Goal: Task Accomplishment & Management: Manage account settings

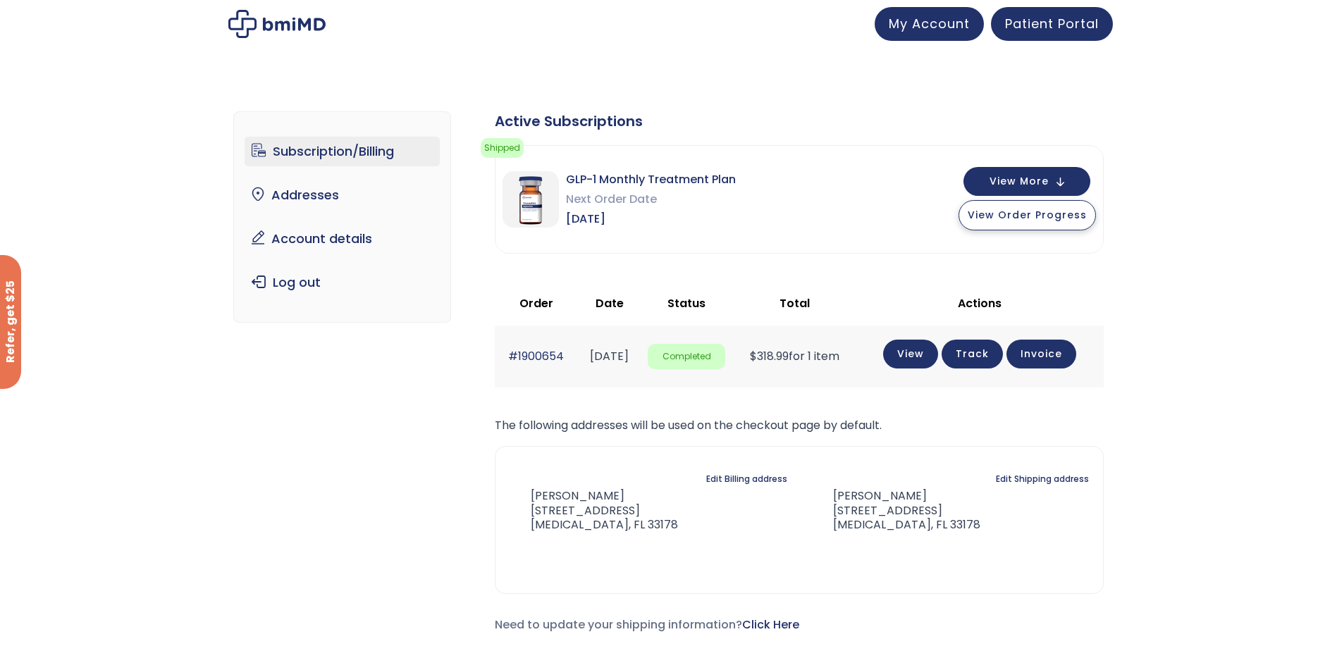
click at [1048, 211] on span "View Order Progress" at bounding box center [1027, 215] width 119 height 14
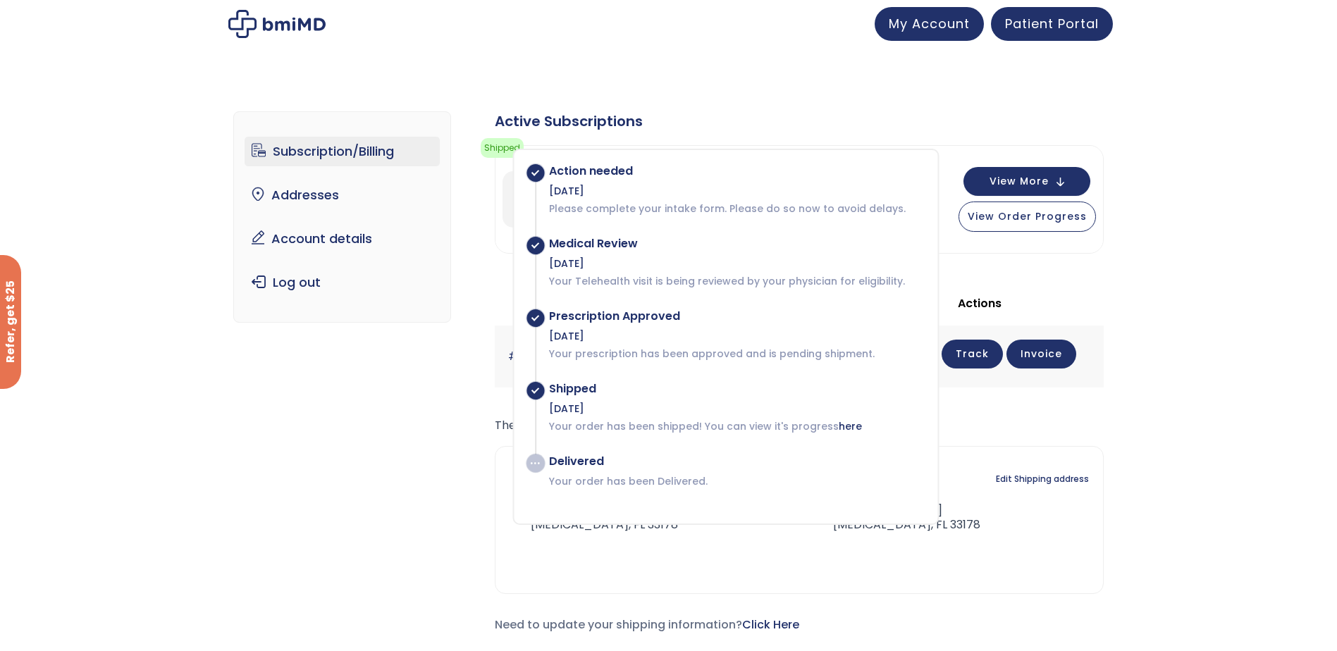
click at [1232, 219] on div "Subscription/Billing bmiRewards Addresses Account details Submit a Review Log o…" at bounding box center [668, 383] width 1337 height 601
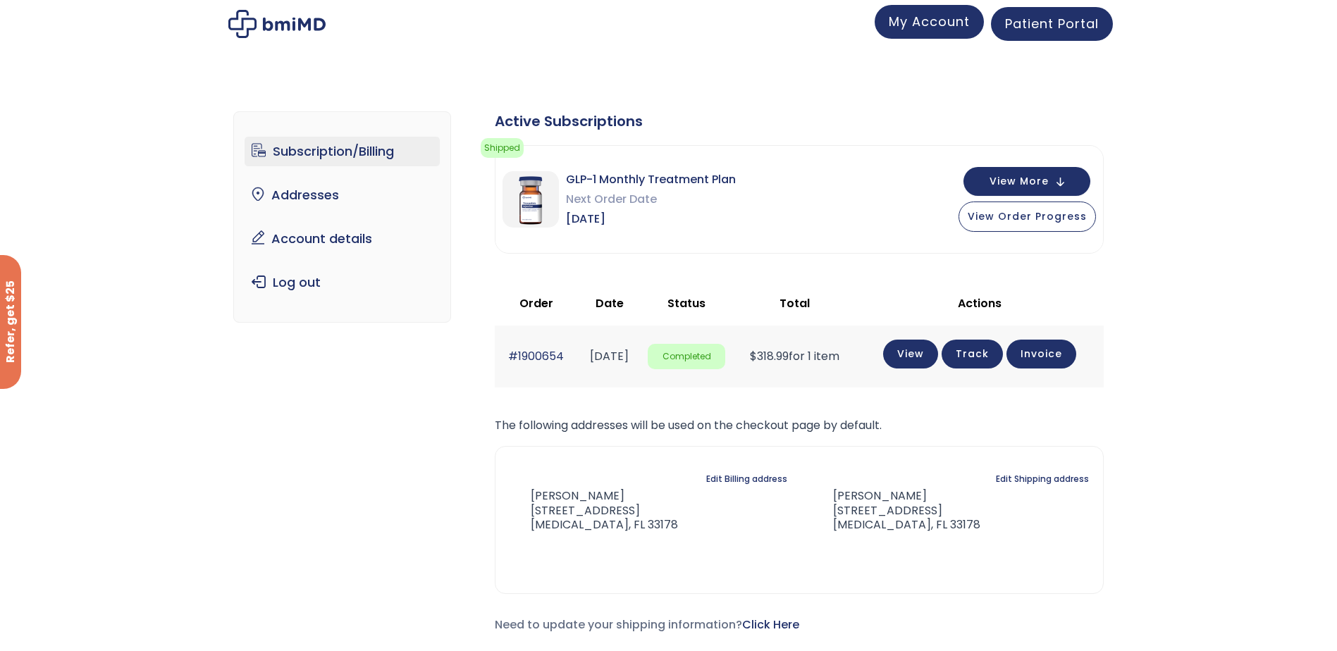
click at [925, 20] on span "My Account" at bounding box center [929, 22] width 81 height 18
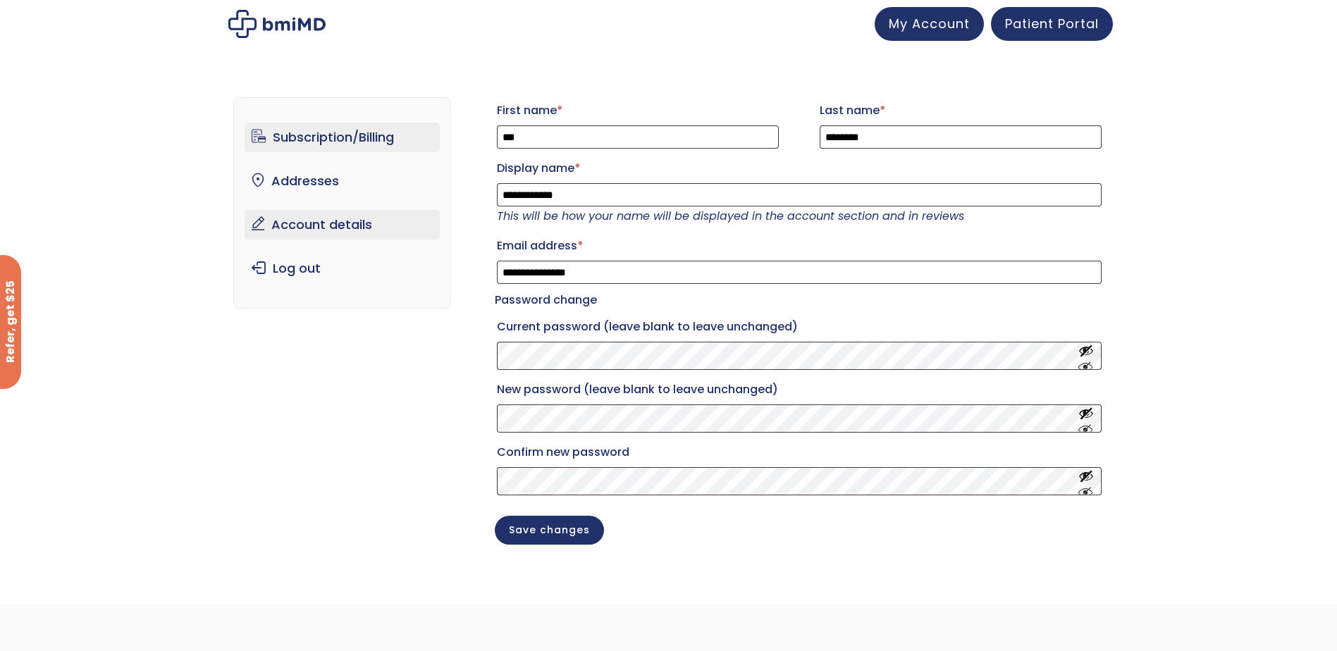
click at [305, 140] on link "Subscription/Billing" at bounding box center [342, 138] width 195 height 30
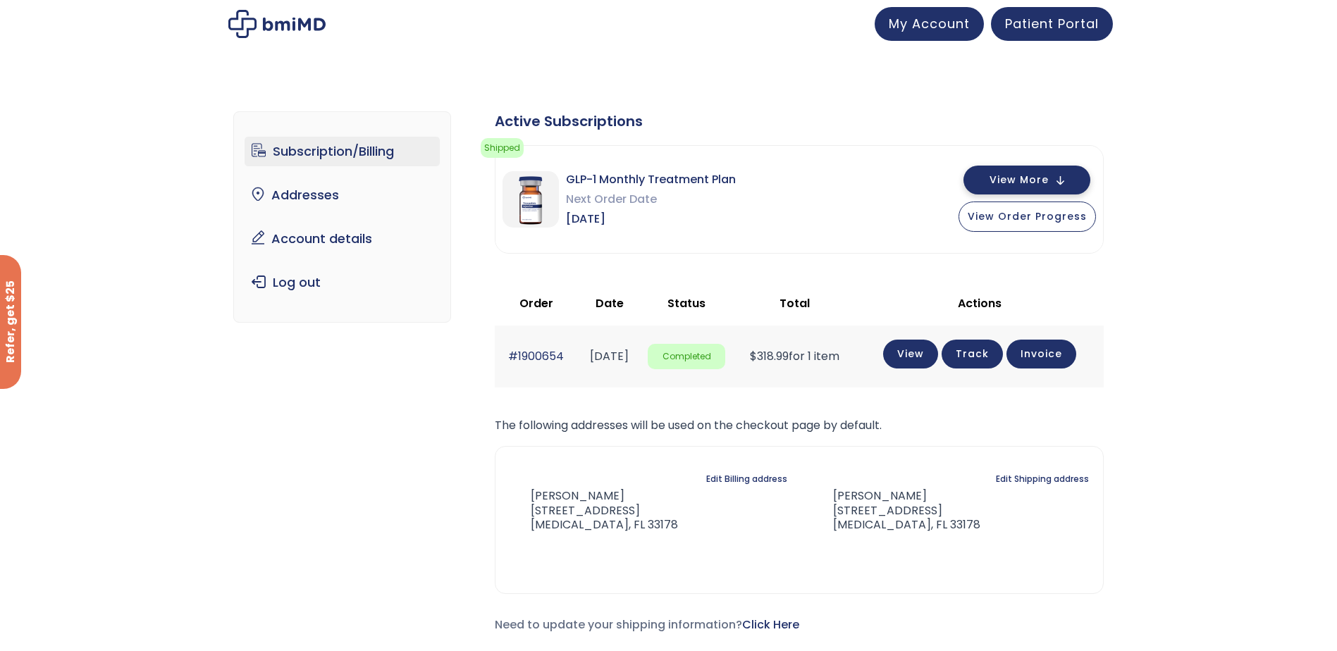
click at [1071, 173] on button "View More" at bounding box center [1027, 180] width 127 height 29
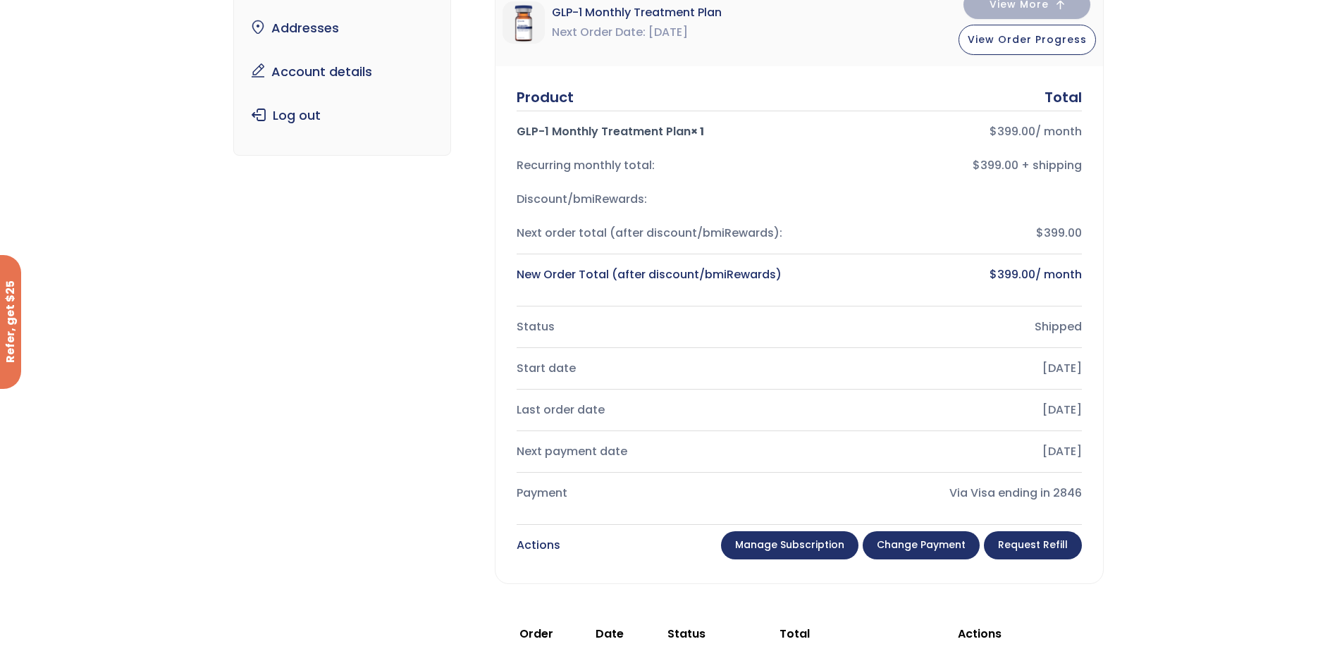
scroll to position [361, 0]
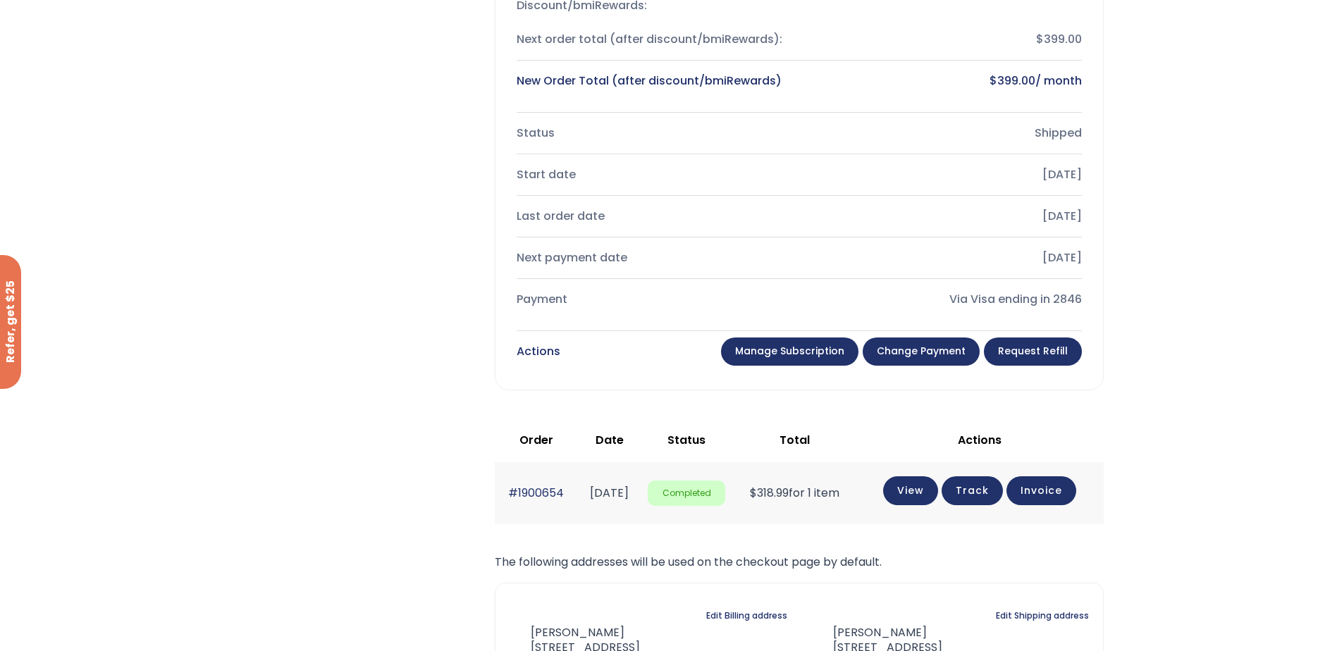
click at [766, 348] on link "Manage Subscription" at bounding box center [789, 352] width 137 height 28
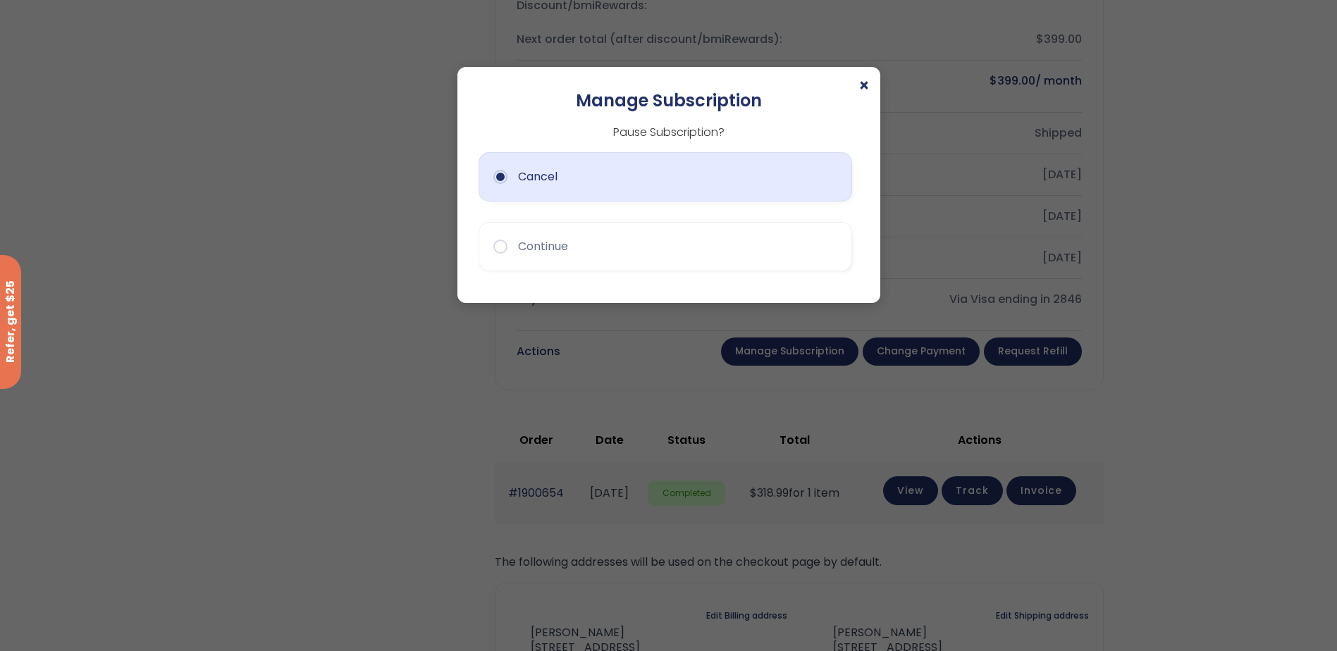
click at [499, 179] on button "Cancel" at bounding box center [666, 176] width 374 height 49
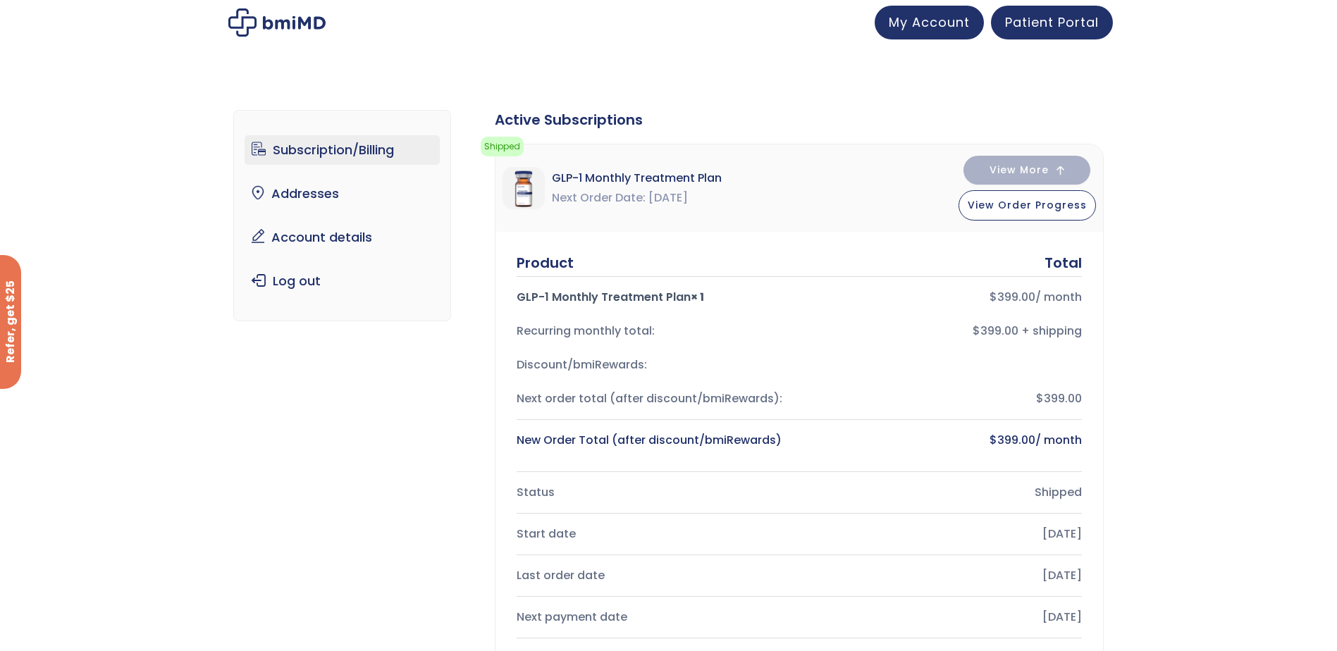
scroll to position [0, 0]
click at [1057, 29] on span "Patient Portal" at bounding box center [1052, 22] width 94 height 18
